Goal: Check status: Check status

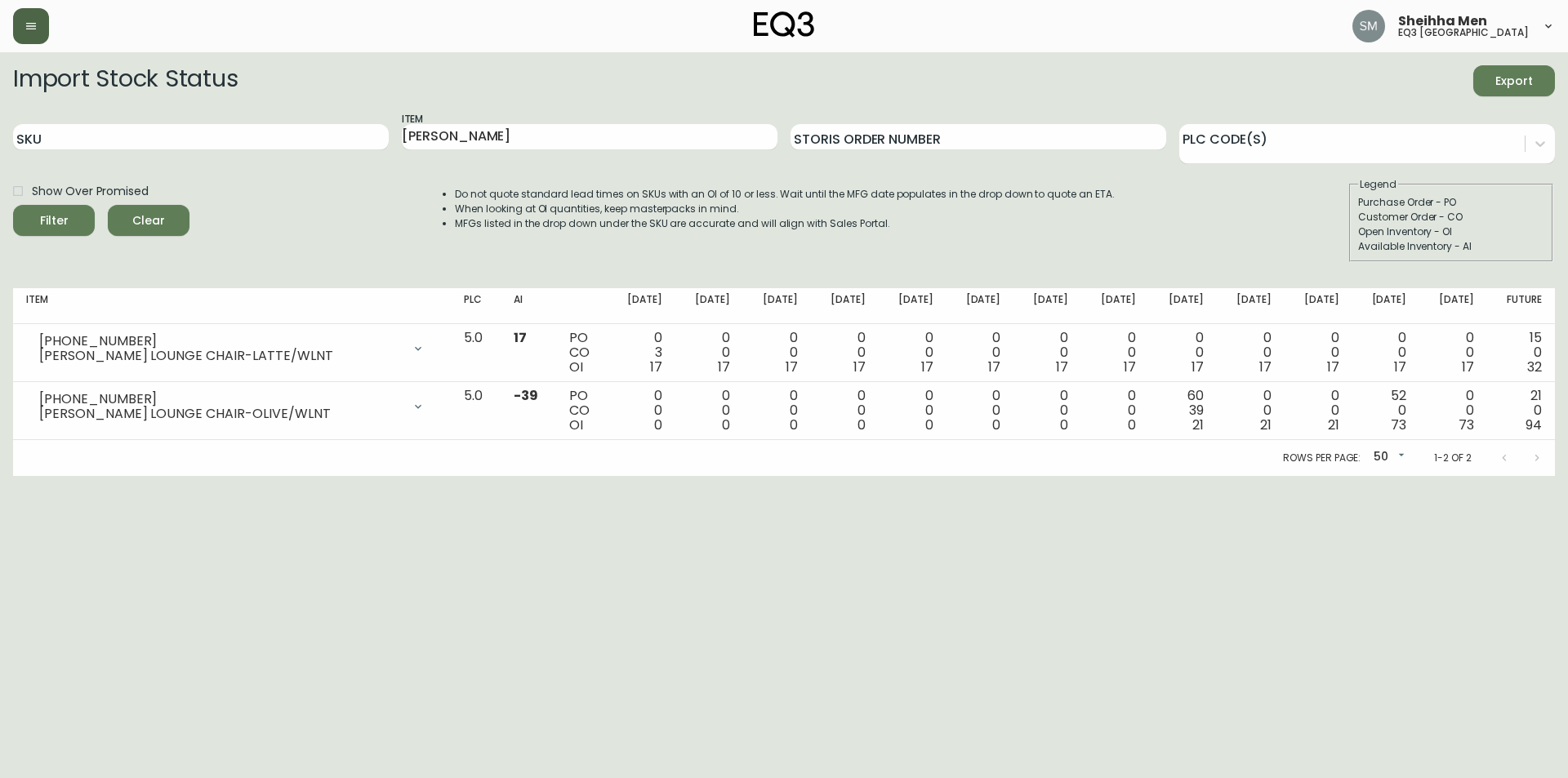
click at [41, 29] on button "button" at bounding box center [31, 26] width 36 height 36
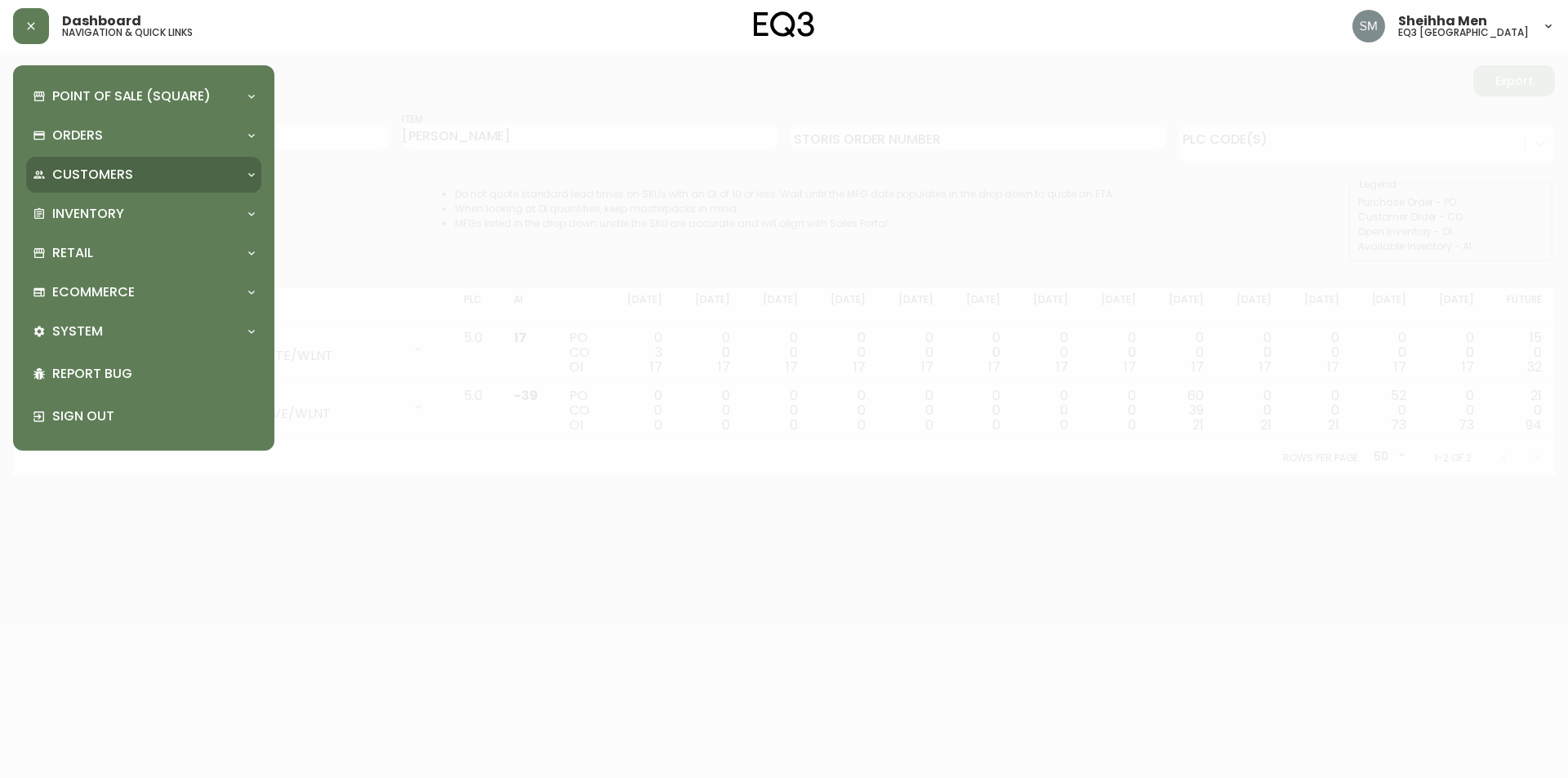
click at [99, 180] on p "Customers" at bounding box center [93, 174] width 81 height 18
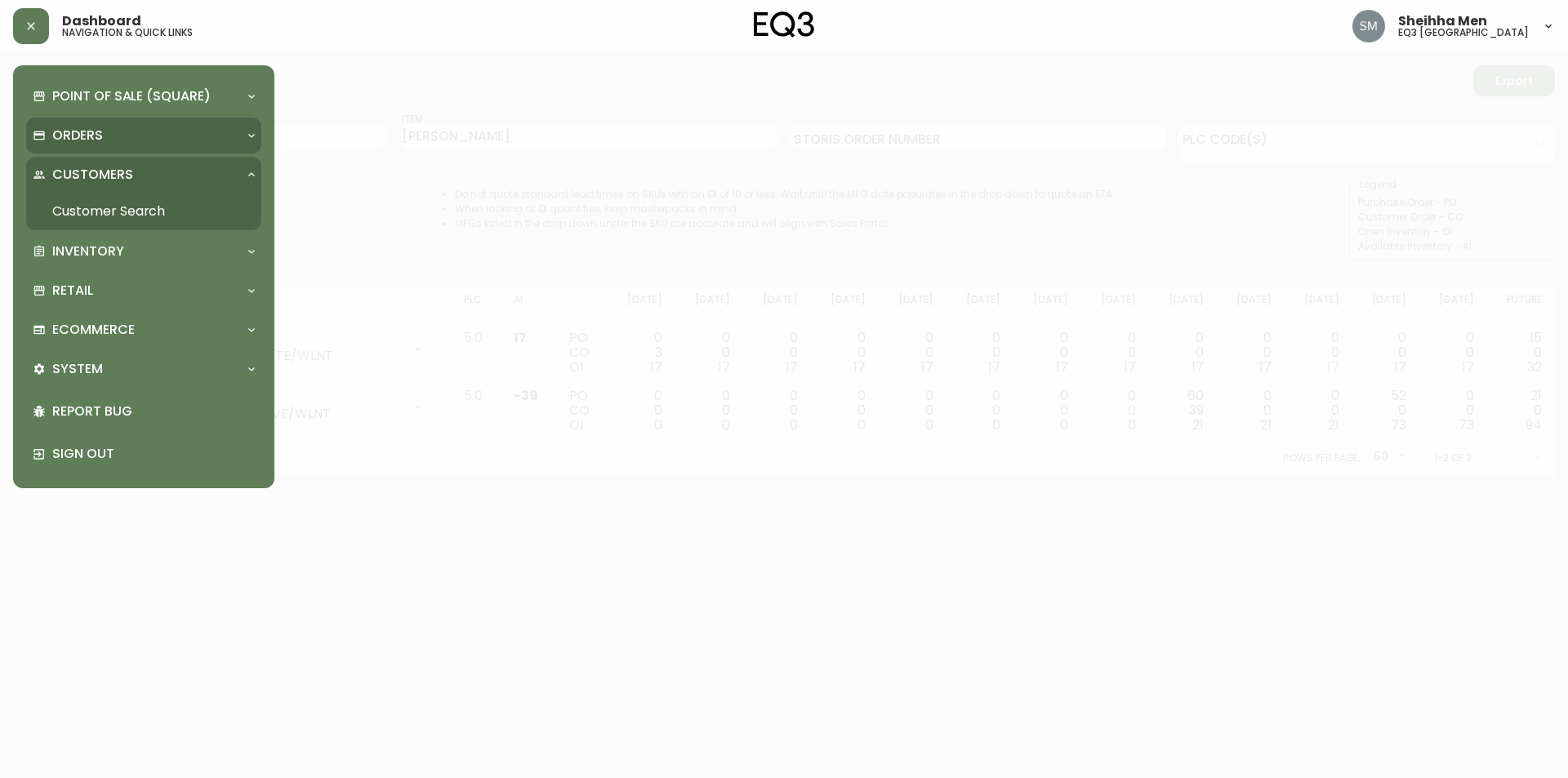
click at [107, 144] on div "Orders" at bounding box center [135, 136] width 206 height 18
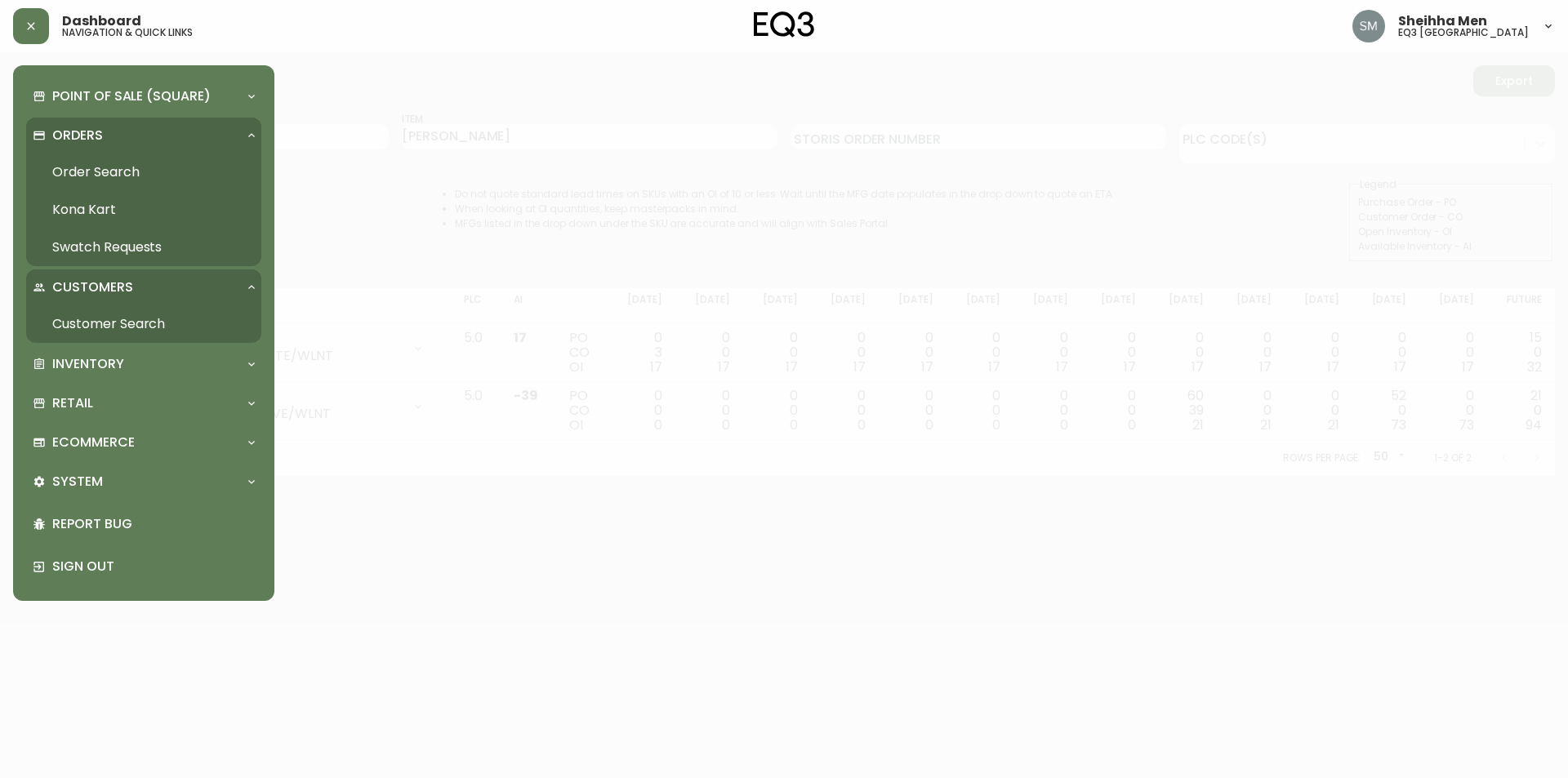
click at [120, 175] on link "Order Search" at bounding box center [144, 172] width 235 height 37
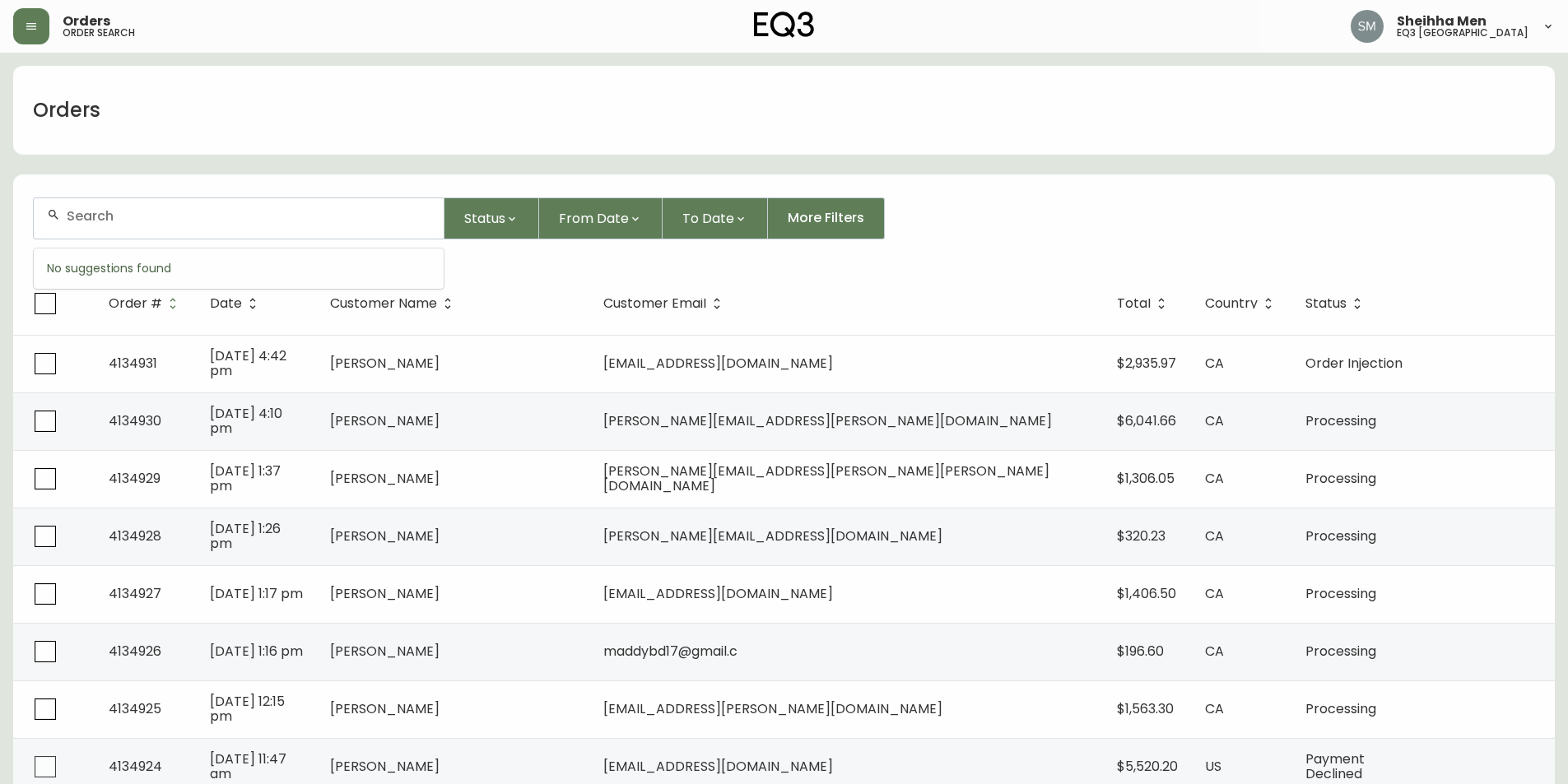
click at [162, 222] on input "text" at bounding box center [248, 216] width 363 height 16
type input "[PERSON_NAME]"
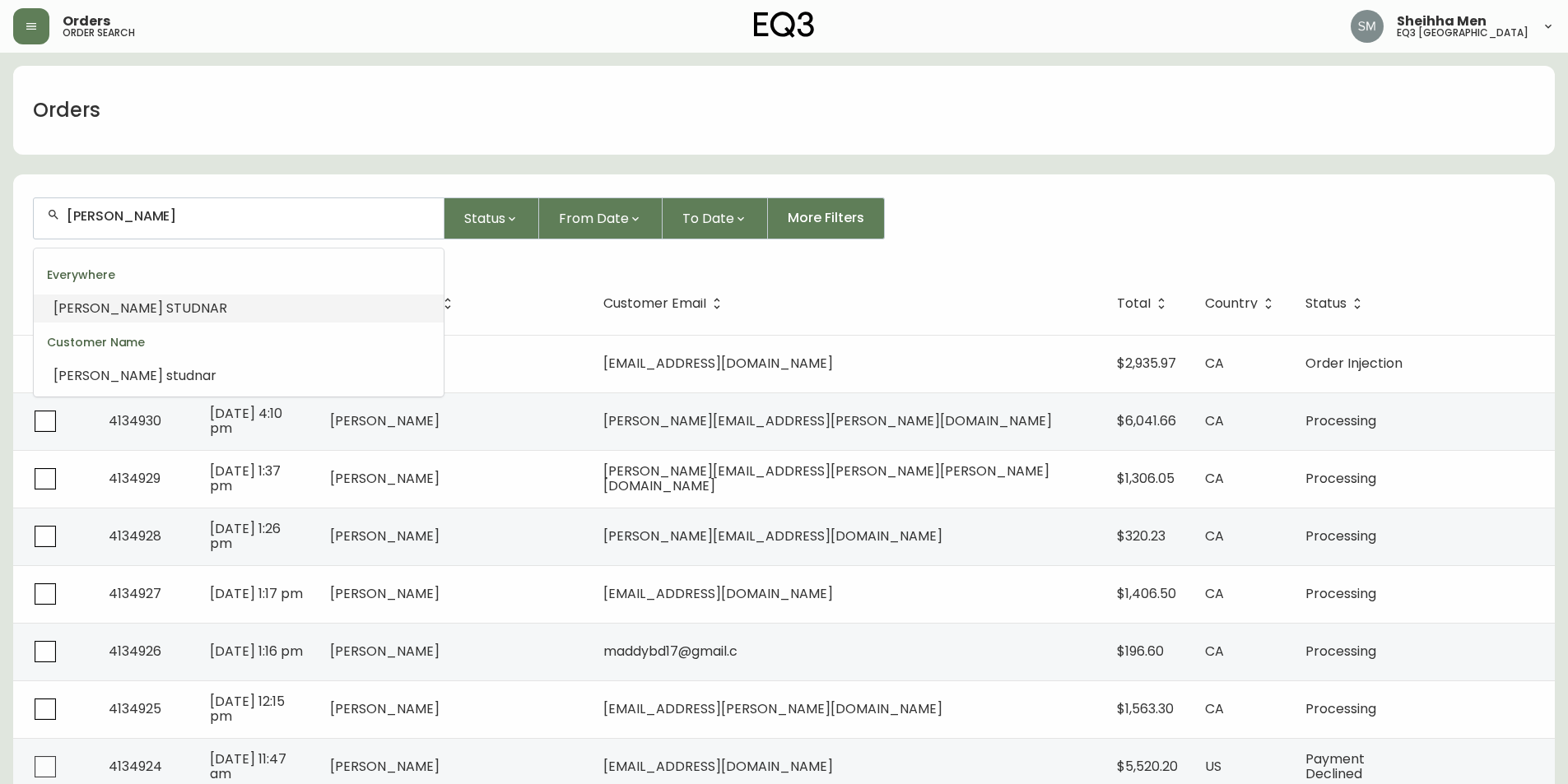
click at [166, 298] on span "STUDNAR" at bounding box center [196, 307] width 61 height 19
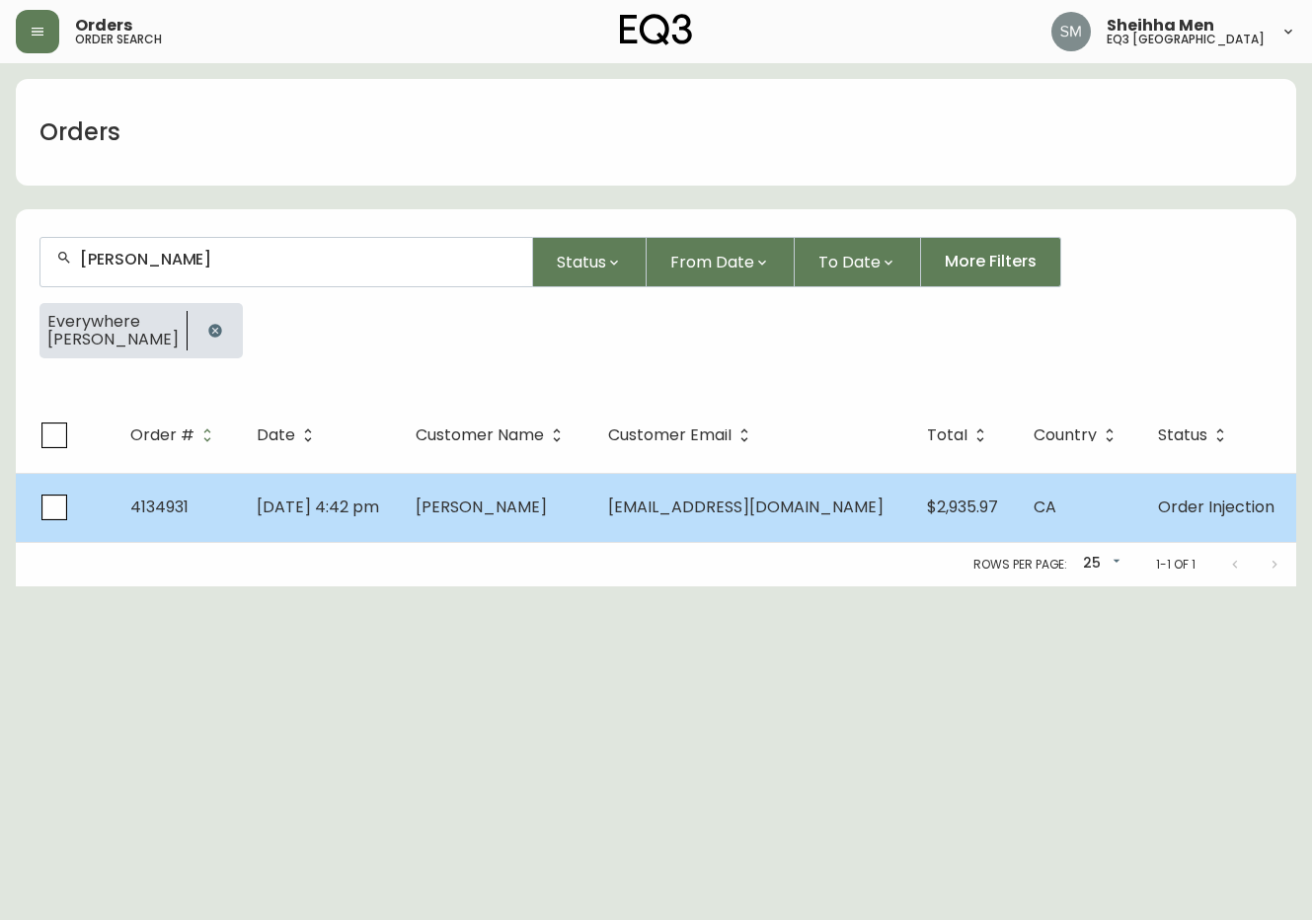
click at [379, 517] on span "[DATE] 4:42 pm" at bounding box center [318, 507] width 122 height 23
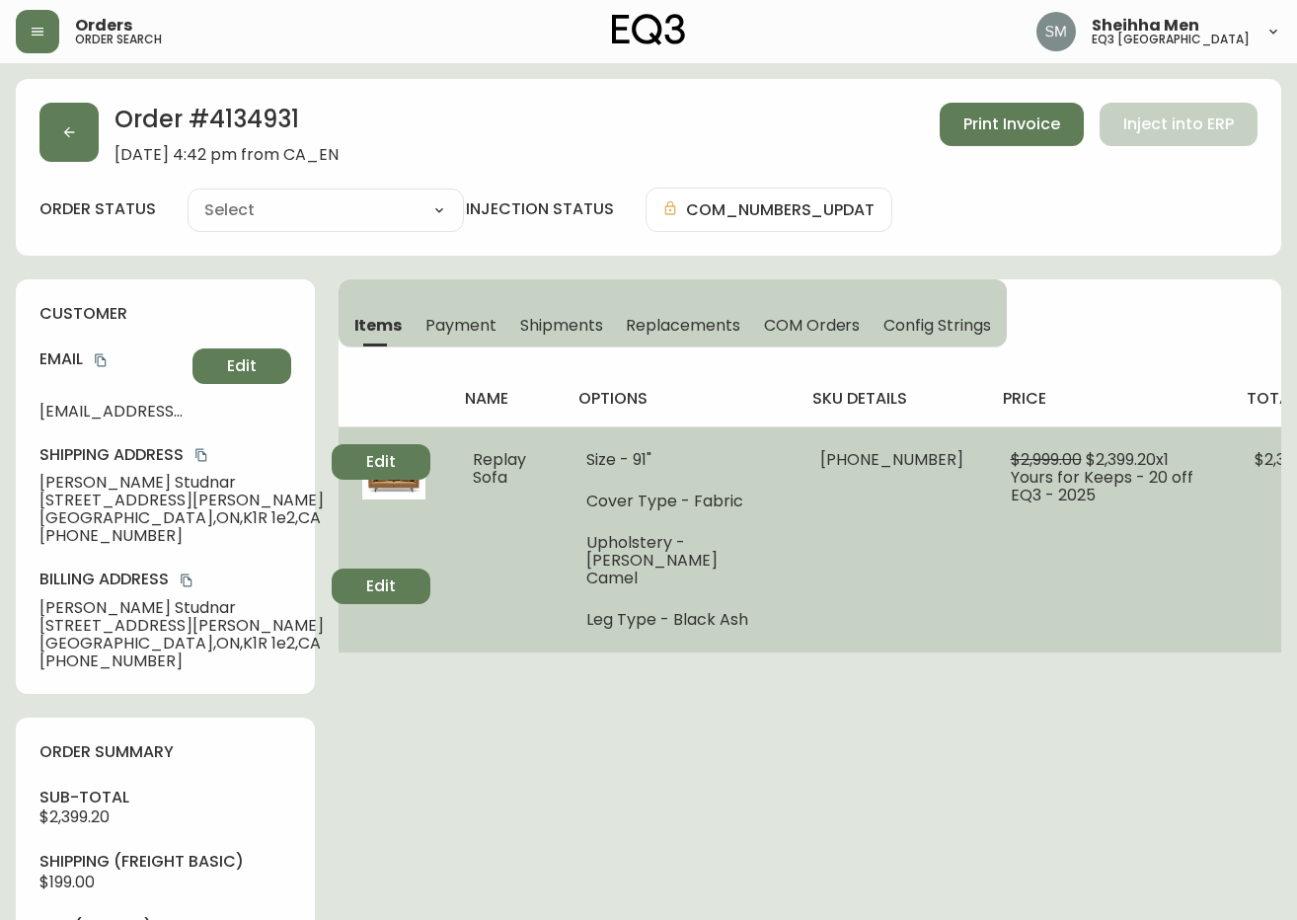
type input "Processing"
select select "PROCESSING"
